Goal: Task Accomplishment & Management: Use online tool/utility

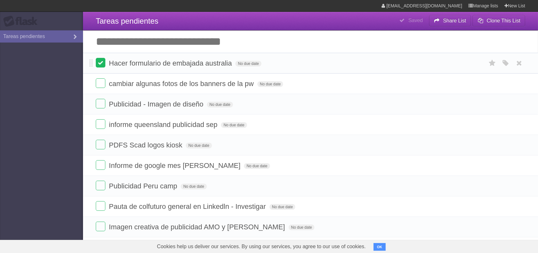
click at [100, 62] on label at bounding box center [101, 63] width 10 height 10
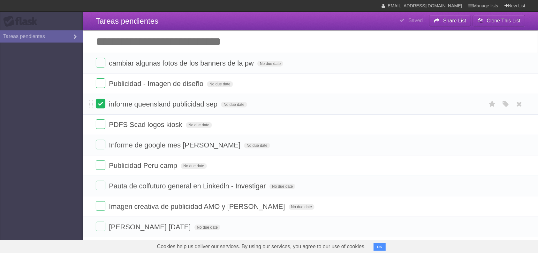
click at [99, 104] on label at bounding box center [101, 104] width 10 height 10
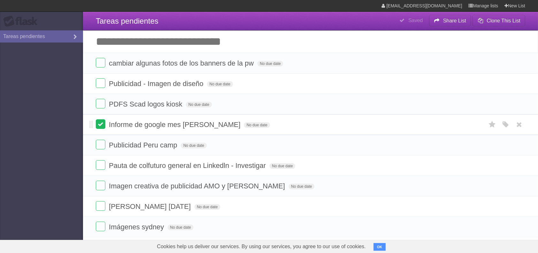
click at [101, 127] on label at bounding box center [101, 124] width 10 height 10
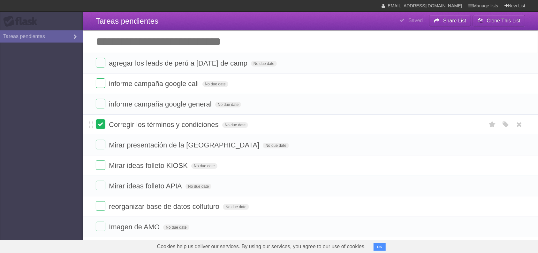
click at [103, 124] on label at bounding box center [101, 124] width 10 height 10
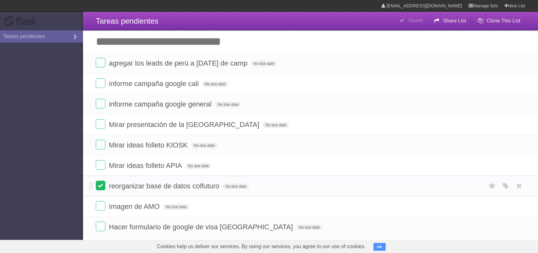
click at [99, 185] on label at bounding box center [101, 186] width 10 height 10
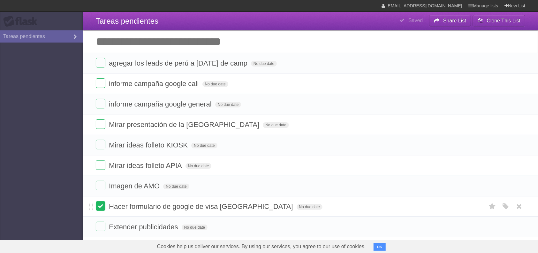
click at [103, 208] on label at bounding box center [101, 206] width 10 height 10
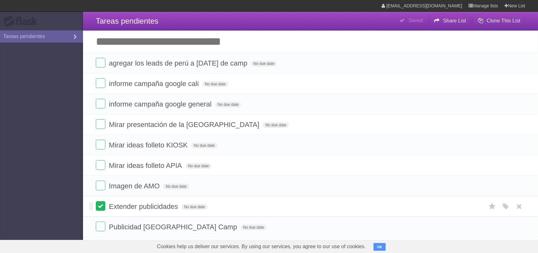
click at [102, 227] on label at bounding box center [101, 226] width 10 height 10
click at [101, 203] on label at bounding box center [101, 206] width 10 height 10
